Goal: Transaction & Acquisition: Purchase product/service

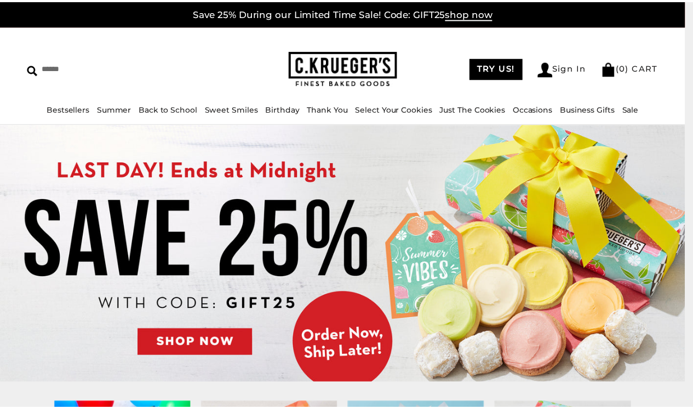
scroll to position [7, 0]
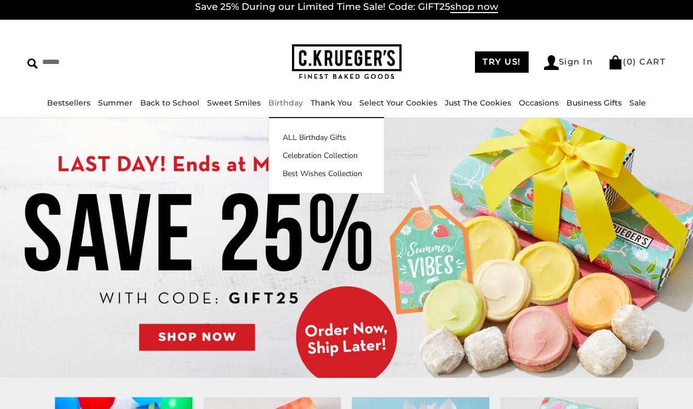
click at [295, 105] on link "Birthday" at bounding box center [285, 103] width 34 height 10
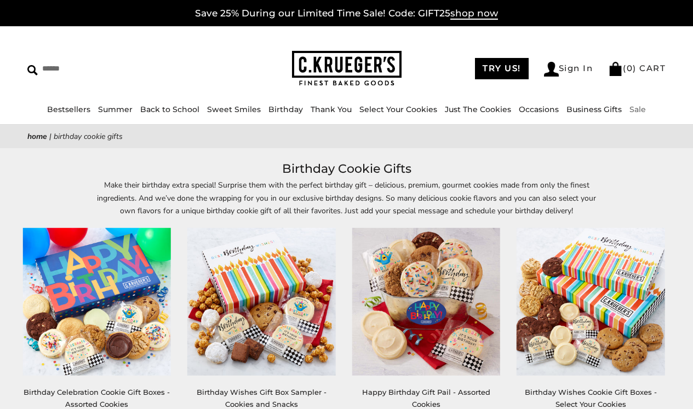
click at [629, 112] on link "Sale" at bounding box center [637, 110] width 16 height 10
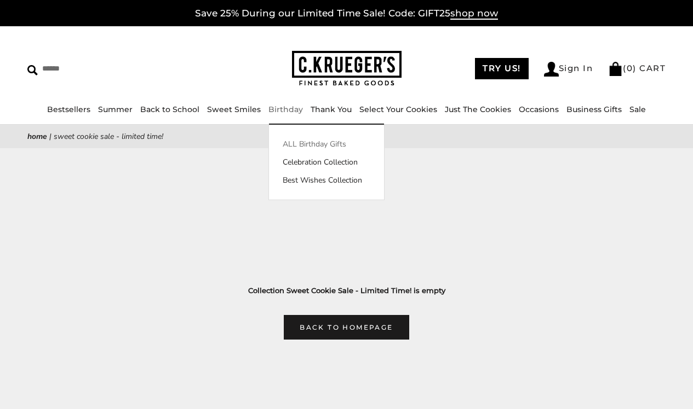
click at [290, 144] on link "ALL Birthday Gifts" at bounding box center [326, 144] width 115 height 11
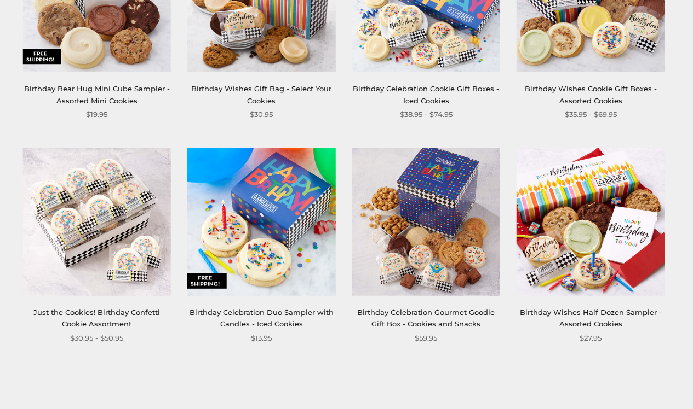
scroll to position [1261, 0]
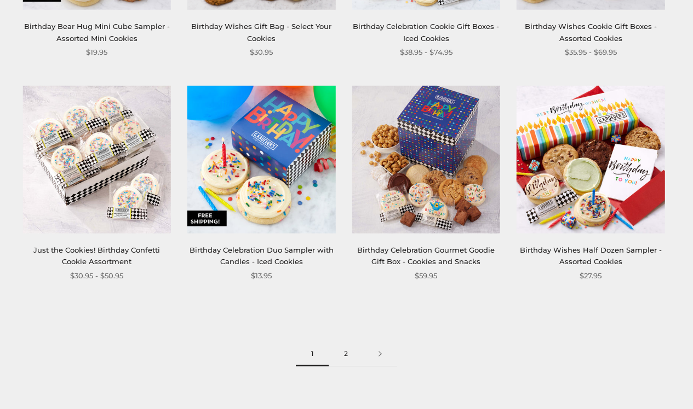
click at [345, 351] on link "2" at bounding box center [345, 354] width 34 height 25
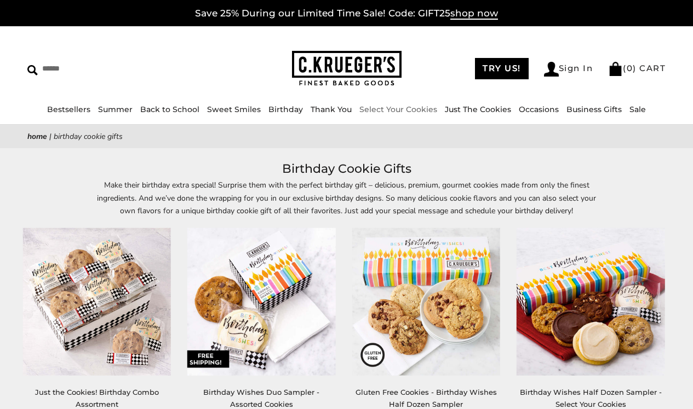
click at [394, 108] on link "Select Your Cookies" at bounding box center [398, 110] width 78 height 10
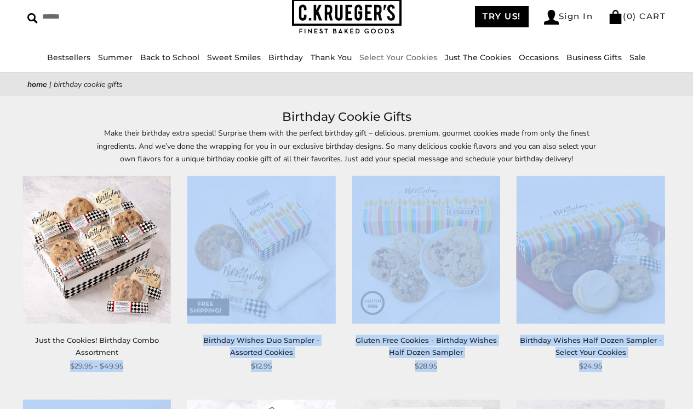
click at [15, 409] on div "**********" at bounding box center [336, 400] width 680 height 448
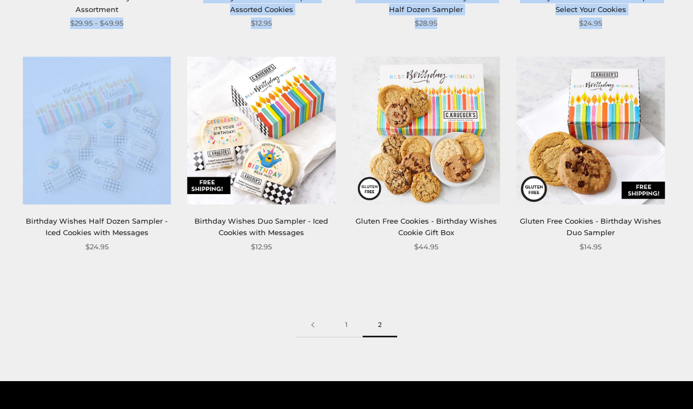
scroll to position [440, 0]
